Goal: Find specific page/section: Find specific page/section

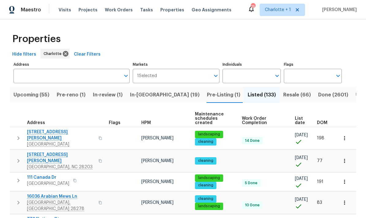
click at [330, 121] on div "DOM" at bounding box center [325, 123] width 16 height 4
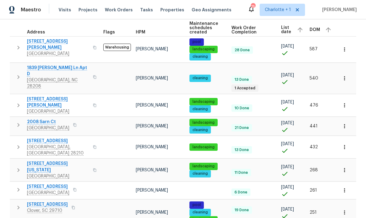
scroll to position [90, 0]
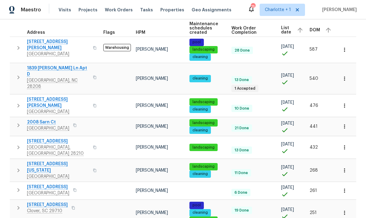
click at [46, 184] on span "[STREET_ADDRESS]" at bounding box center [48, 187] width 42 height 6
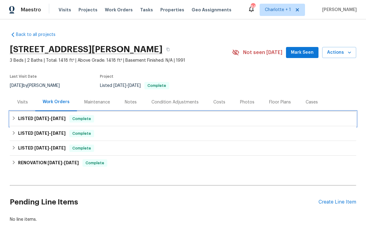
click at [28, 121] on h6 "LISTED [DATE] - [DATE]" at bounding box center [42, 118] width 48 height 7
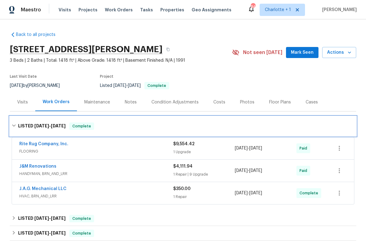
click at [28, 126] on h6 "LISTED [DATE] - [DATE]" at bounding box center [42, 125] width 48 height 7
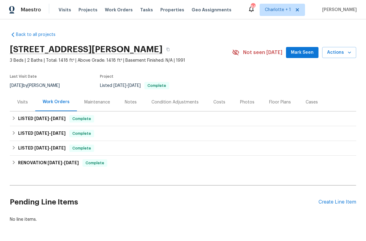
click at [217, 101] on div "Costs" at bounding box center [220, 102] width 12 height 6
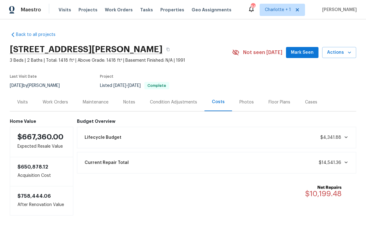
click at [47, 94] on div "Work Orders" at bounding box center [55, 102] width 40 height 18
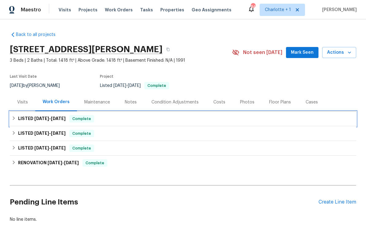
click at [30, 120] on h6 "LISTED 8/28/25 - 9/13/25" at bounding box center [42, 118] width 48 height 7
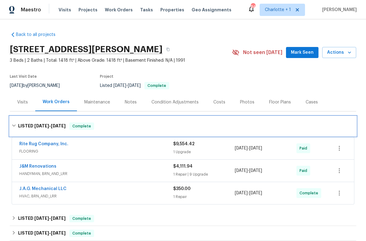
click at [36, 126] on span "8/28/25" at bounding box center [41, 126] width 15 height 4
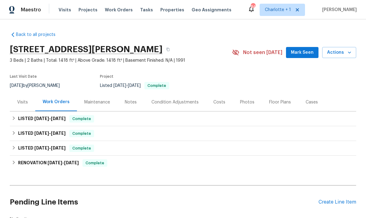
click at [85, 4] on div "Visits Projects Work Orders Tasks Properties Geo Assignments" at bounding box center [149, 10] width 180 height 12
click at [84, 10] on span "Projects" at bounding box center [88, 10] width 19 height 6
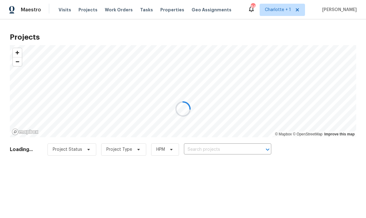
click at [220, 150] on div at bounding box center [183, 109] width 366 height 218
click at [235, 152] on div at bounding box center [183, 109] width 366 height 218
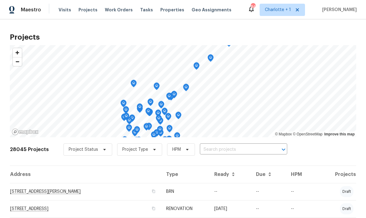
click at [236, 149] on input "text" at bounding box center [235, 150] width 70 height 10
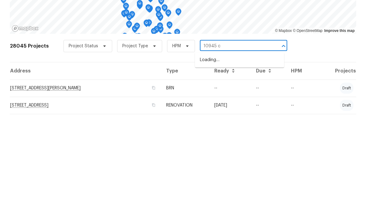
type input "10945 ca"
click at [257, 158] on li "10945 Carmel Crossing Rd, Charlotte, NC 28226" at bounding box center [239, 163] width 89 height 10
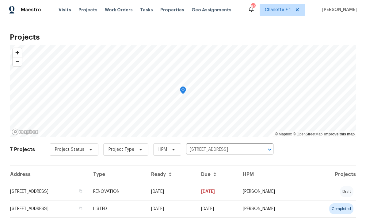
click at [88, 189] on td "10945 Carmel Crossing Rd, Charlotte, NC 28226" at bounding box center [49, 191] width 79 height 17
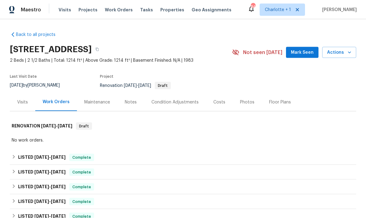
scroll to position [21, 0]
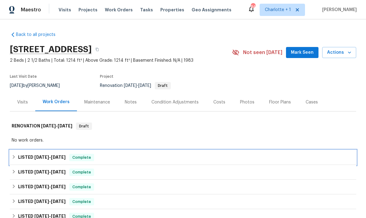
click at [298, 154] on div "LISTED 7/22/25 - 8/2/25 Complete" at bounding box center [183, 157] width 343 height 7
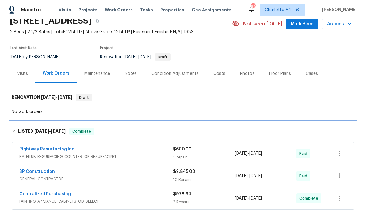
scroll to position [31, 0]
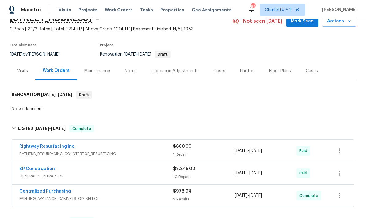
click at [130, 143] on div "Rightway Resurfacing Inc. BATHTUB_RESURFACING, COUNTERTOP_RESURFACING" at bounding box center [96, 150] width 154 height 15
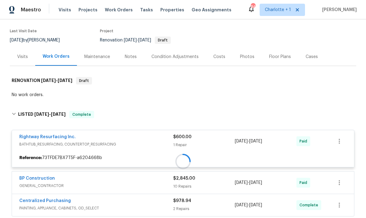
scroll to position [62, 0]
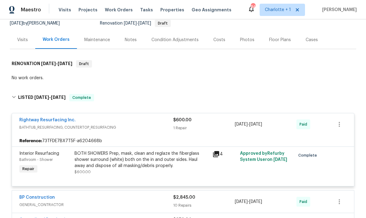
click at [113, 150] on div "BOTH SHOWERS Prep, mask, clean and reglaze the fiberglass shower surround (whit…" at bounding box center [142, 159] width 134 height 18
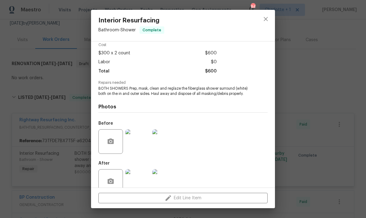
scroll to position [32, 0]
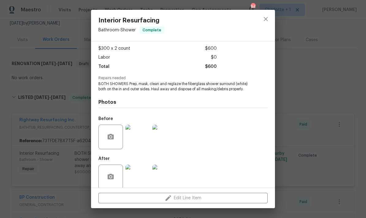
click at [142, 177] on img at bounding box center [137, 176] width 25 height 25
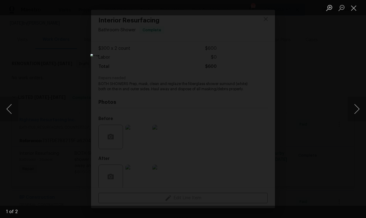
click at [318, 83] on div "Lightbox" at bounding box center [183, 109] width 366 height 218
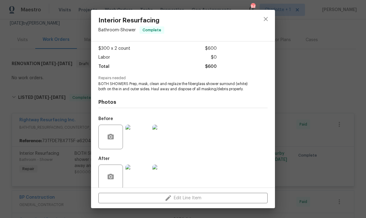
click at [140, 132] on img at bounding box center [137, 137] width 25 height 25
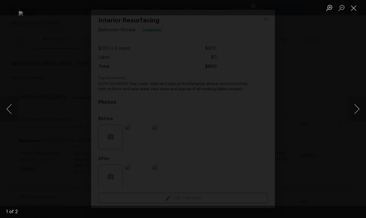
click at [323, 99] on img "Lightbox" at bounding box center [183, 109] width 329 height 196
click at [357, 8] on button "Close lightbox" at bounding box center [354, 7] width 12 height 11
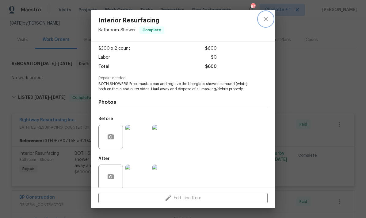
click at [269, 21] on icon "close" at bounding box center [265, 18] width 7 height 7
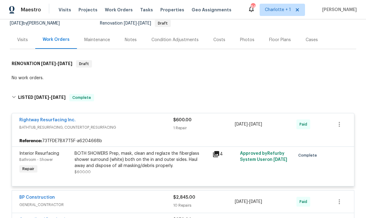
click at [149, 117] on div "Rightway Resurfacing Inc. BATHTUB_RESURFACING, COUNTERTOP_RESURFACING" at bounding box center [96, 124] width 154 height 15
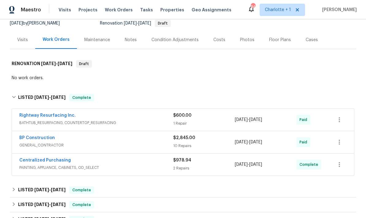
click at [141, 135] on div "BP Construction GENERAL_CONTRACTOR" at bounding box center [96, 142] width 154 height 15
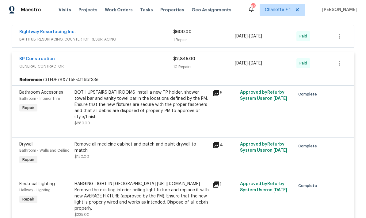
scroll to position [149, 0]
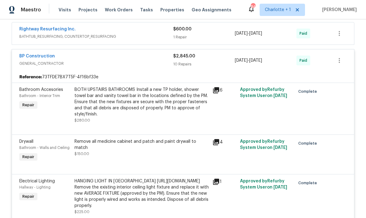
click at [153, 83] on div "Bathroom Accesories Bathroom - Interior Trim Repair BOTH UPSTAIRS BATHROOMS Ins…" at bounding box center [183, 109] width 342 height 52
click at [138, 53] on div "BP Construction GENERAL_CONTRACTOR" at bounding box center [96, 60] width 154 height 15
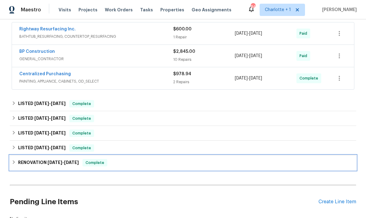
click at [131, 155] on div "RENOVATION 1/14/25 - 2/25/25 Complete" at bounding box center [183, 162] width 347 height 15
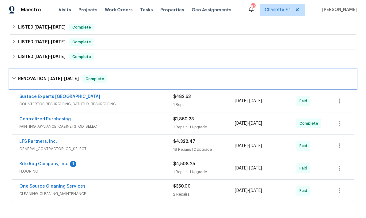
scroll to position [239, 0]
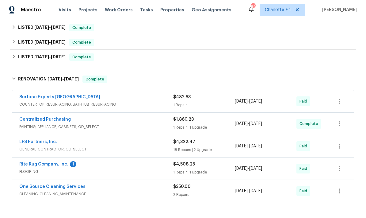
click at [142, 101] on span "COUNTERTOP_RESURFACING, BATHTUB_RESURFACING" at bounding box center [96, 104] width 154 height 6
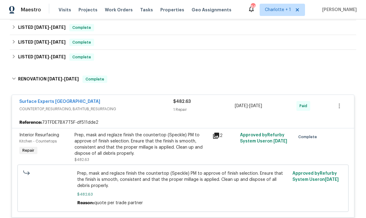
click at [179, 132] on div "Prep, mask and reglaze finish the countertop (Speckle) PM to approve of finish …" at bounding box center [142, 144] width 134 height 25
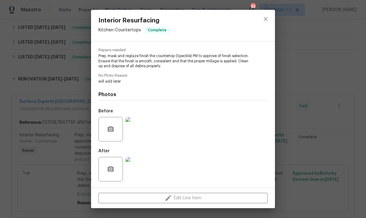
scroll to position [61, 0]
click at [145, 125] on img at bounding box center [137, 129] width 25 height 25
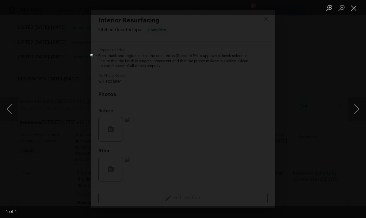
click at [333, 68] on div "Lightbox" at bounding box center [183, 109] width 366 height 218
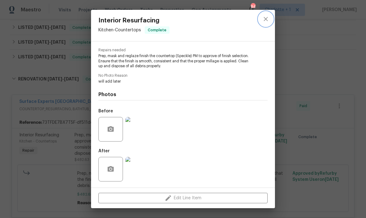
click at [263, 20] on icon "close" at bounding box center [265, 18] width 7 height 7
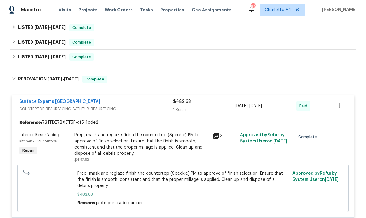
click at [147, 98] on div "Surface Experts South Charlotte" at bounding box center [96, 101] width 154 height 7
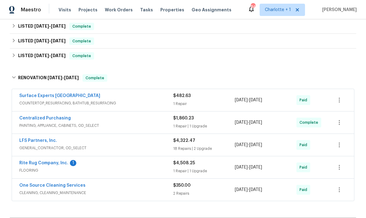
scroll to position [224, 0]
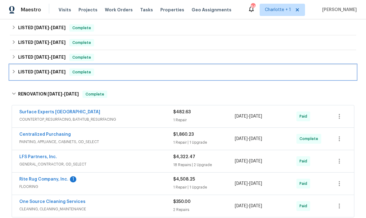
click at [157, 68] on div "LISTED 1/28/25 - 1/29/25 Complete" at bounding box center [183, 71] width 343 height 7
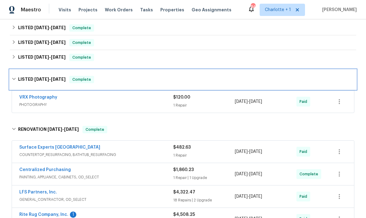
scroll to position [176, 0]
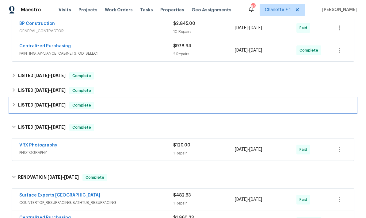
click at [181, 102] on div "LISTED 3/9/25 - 3/13/25 Complete" at bounding box center [183, 105] width 343 height 7
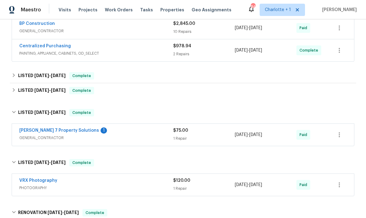
click at [138, 135] on span "GENERAL_CONTRACTOR" at bounding box center [96, 138] width 154 height 6
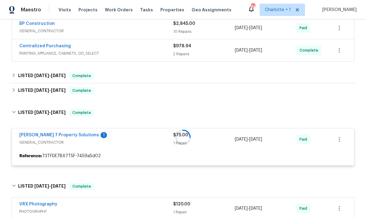
click at [167, 103] on div at bounding box center [183, 137] width 347 height 69
click at [17, 103] on div at bounding box center [183, 137] width 347 height 69
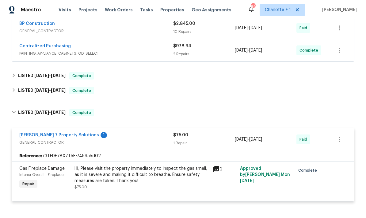
click at [143, 150] on div "Reference: 73TFDE7BX7T5F-7459a5d02" at bounding box center [183, 155] width 342 height 11
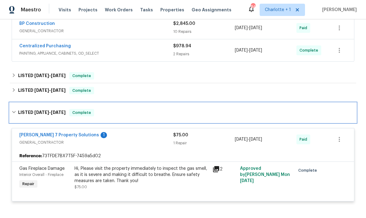
click at [129, 109] on div "LISTED 3/9/25 - 3/13/25 Complete" at bounding box center [183, 112] width 343 height 7
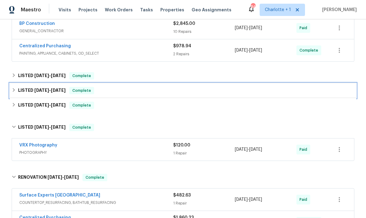
click at [182, 87] on div "LISTED 6/17/25 - 6/18/25 Complete" at bounding box center [183, 90] width 343 height 7
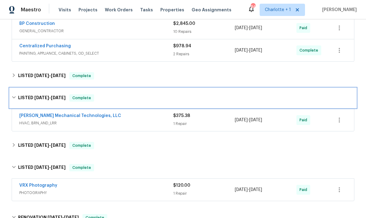
click at [191, 94] on div "LISTED 6/17/25 - 6/18/25 Complete" at bounding box center [183, 97] width 343 height 7
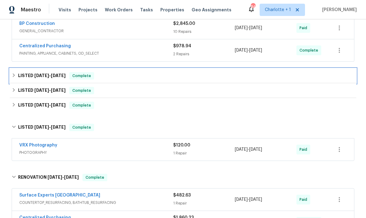
click at [207, 72] on div "LISTED 7/3/25 - 7/10/25 Complete" at bounding box center [183, 75] width 343 height 7
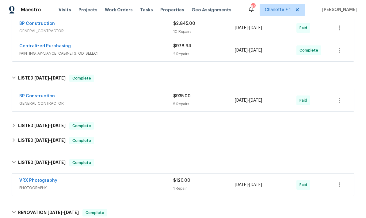
click at [162, 93] on div "BP Construction" at bounding box center [96, 96] width 154 height 7
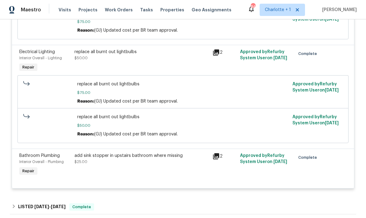
scroll to position [0, 0]
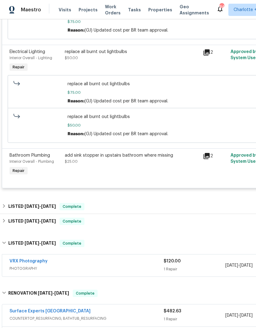
click at [251, 145] on div "replace all burnt out lightbulbs $75.00 Reason: (GJ) Updated cost per BR team a…" at bounding box center [174, 108] width 328 height 71
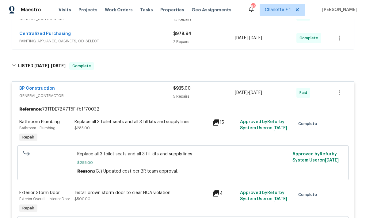
scroll to position [184, 0]
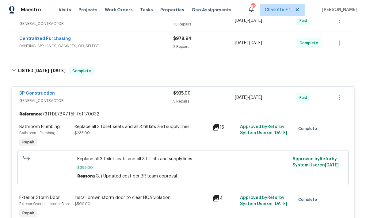
click at [115, 99] on span "GENERAL_CONTRACTOR" at bounding box center [96, 101] width 154 height 6
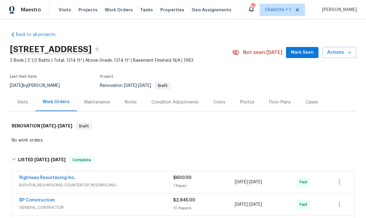
scroll to position [0, 0]
click at [216, 100] on div "Costs" at bounding box center [220, 102] width 12 height 6
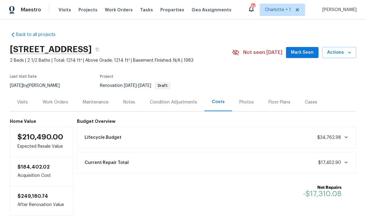
click at [176, 105] on div "Condition Adjustments" at bounding box center [173, 102] width 47 height 6
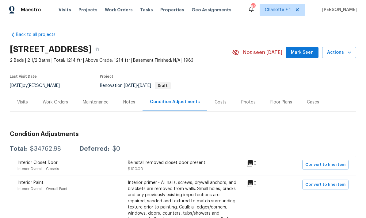
click at [239, 93] on div "Photos" at bounding box center [248, 102] width 29 height 18
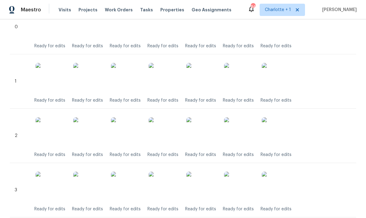
scroll to position [175, 0]
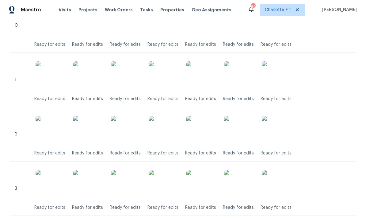
click at [166, 116] on img at bounding box center [164, 131] width 31 height 31
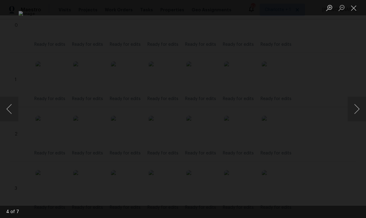
click at [351, 159] on div "Lightbox" at bounding box center [183, 109] width 366 height 218
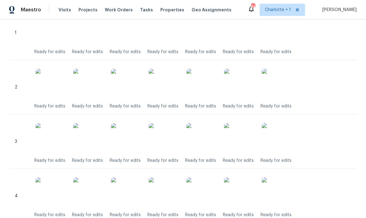
scroll to position [222, 0]
click at [178, 123] on img at bounding box center [164, 138] width 31 height 31
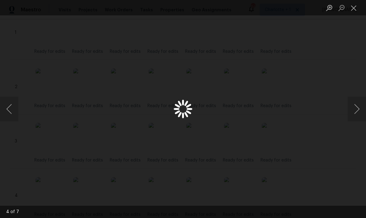
click at [345, 167] on div "Lightbox" at bounding box center [183, 109] width 366 height 218
click at [356, 10] on button "Close lightbox" at bounding box center [354, 7] width 12 height 11
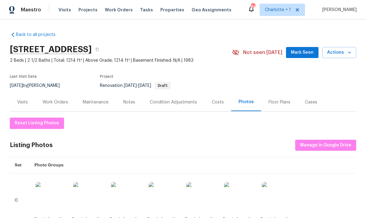
scroll to position [0, 0]
click at [103, 49] on button "button" at bounding box center [97, 49] width 11 height 11
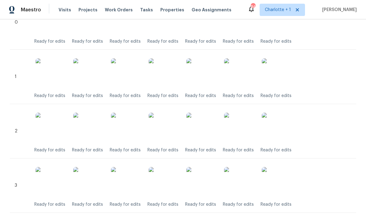
scroll to position [170, 0]
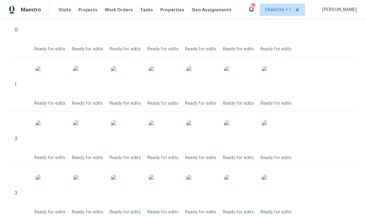
click at [90, 9] on span "Projects" at bounding box center [88, 10] width 19 height 6
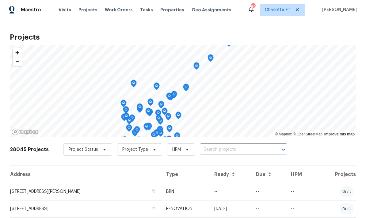
click at [250, 153] on input "text" at bounding box center [235, 150] width 70 height 10
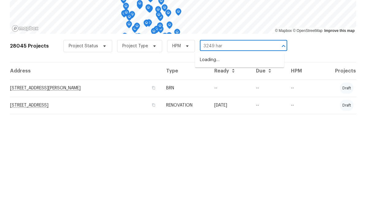
type input "3249 harr"
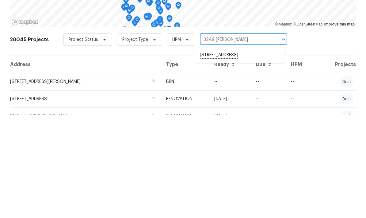
scroll to position [7, 0]
click at [252, 152] on li "3249 Harrow Pl, Charlotte, NC 28205" at bounding box center [239, 157] width 89 height 10
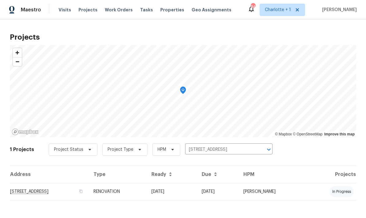
click at [89, 200] on td "3249 Harrow Pl, Charlotte, NC 28205" at bounding box center [49, 191] width 79 height 17
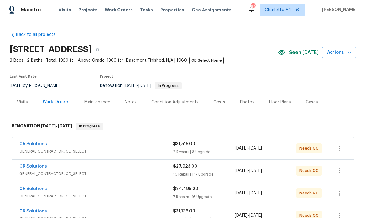
click at [226, 105] on div "Costs" at bounding box center [219, 102] width 27 height 18
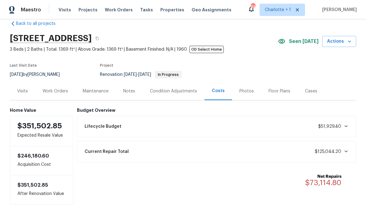
scroll to position [11, 0]
